Goal: Task Accomplishment & Management: Manage account settings

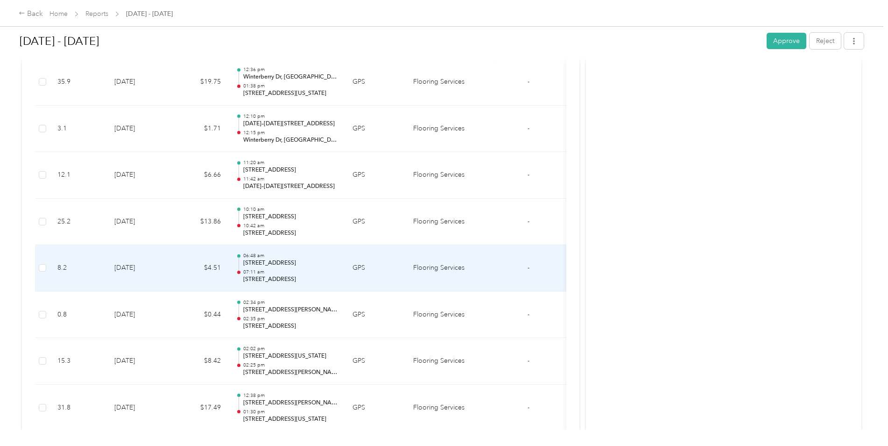
scroll to position [4998, 0]
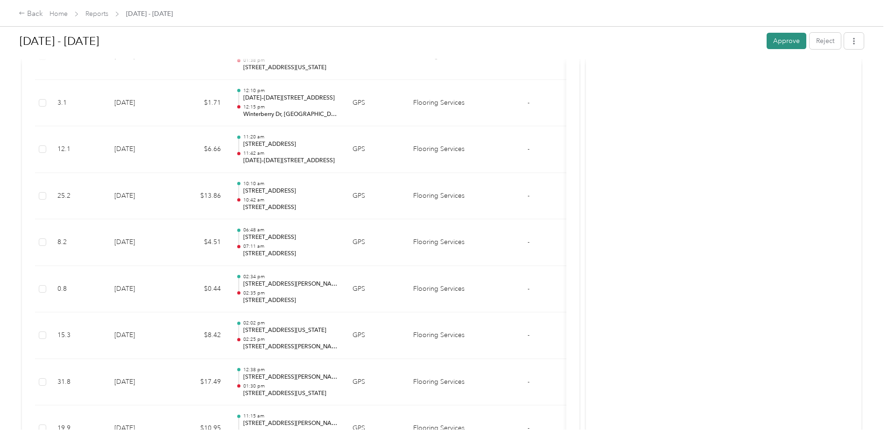
click at [782, 39] on button "Approve" at bounding box center [787, 41] width 40 height 16
click at [24, 14] on icon at bounding box center [21, 13] width 5 height 3
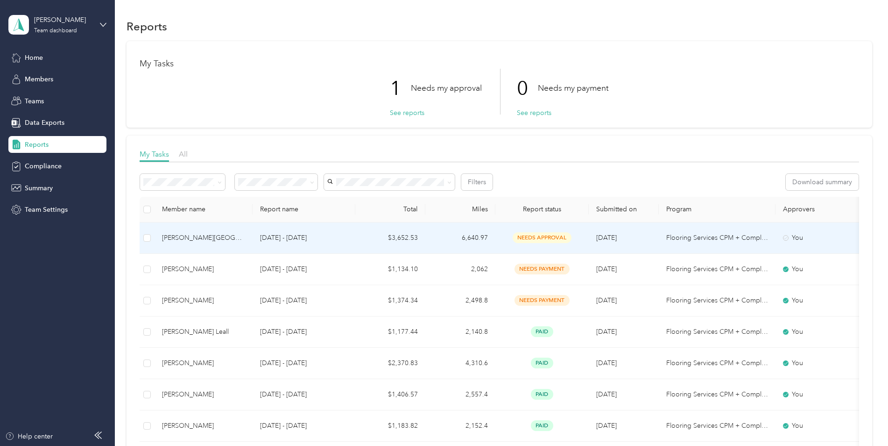
click at [610, 235] on span "[DATE]" at bounding box center [607, 238] width 21 height 8
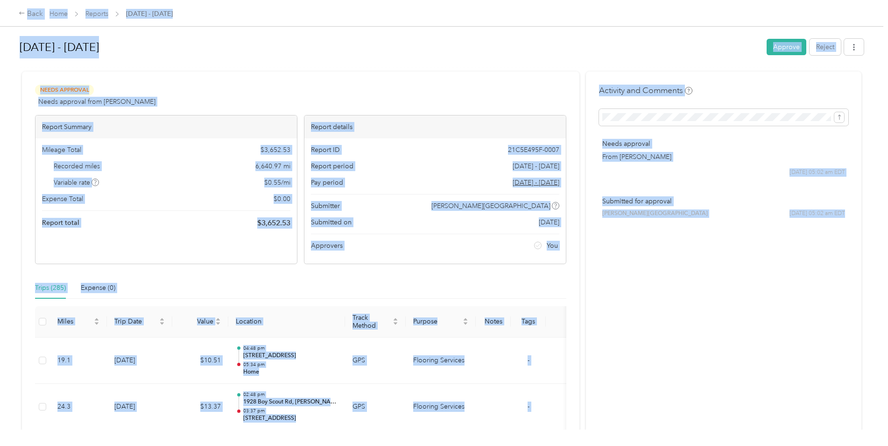
click at [384, 63] on div at bounding box center [442, 68] width 845 height 10
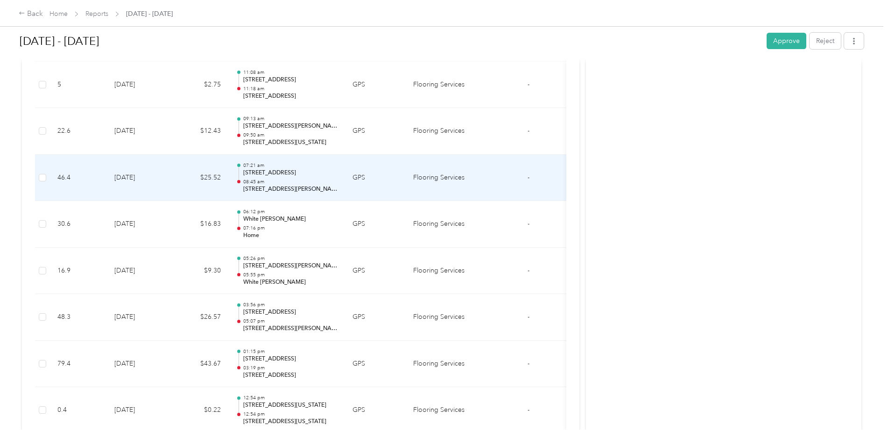
scroll to position [514, 0]
